Goal: Information Seeking & Learning: Learn about a topic

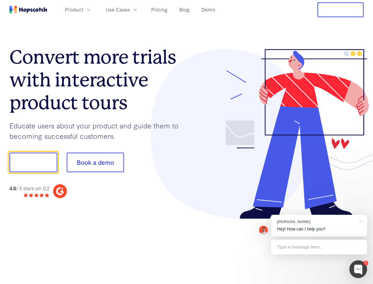
click at [187, 142] on div at bounding box center [275, 134] width 177 height 170
click at [83, 9] on span "Product" at bounding box center [74, 9] width 18 height 7
click at [130, 9] on span "Use Cases" at bounding box center [118, 9] width 24 height 7
click at [341, 10] on button "Free Trial" at bounding box center [341, 9] width 46 height 15
click at [33, 162] on button "Show me!" at bounding box center [33, 162] width 48 height 20
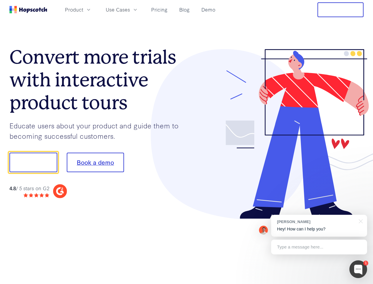
click at [95, 162] on button "Book a demo" at bounding box center [95, 162] width 57 height 20
click at [358, 269] on div at bounding box center [359, 269] width 18 height 18
click at [319, 225] on div "[PERSON_NAME] Hey! How can I help you?" at bounding box center [319, 226] width 96 height 22
click at [360, 220] on div at bounding box center [311, 161] width 111 height 197
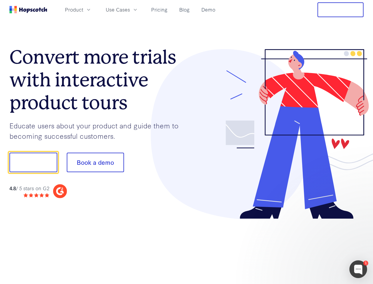
click at [319, 247] on div at bounding box center [311, 161] width 111 height 197
